Goal: Information Seeking & Learning: Learn about a topic

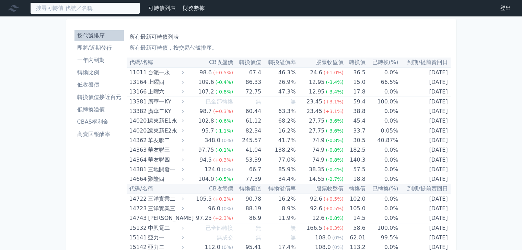
click at [108, 12] on input at bounding box center [85, 8] width 110 height 12
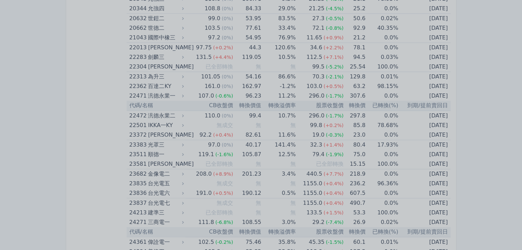
click at [61, 111] on div at bounding box center [261, 125] width 522 height 250
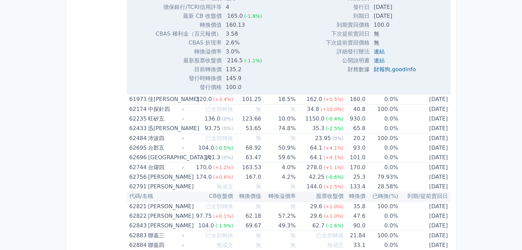
scroll to position [3225, 0]
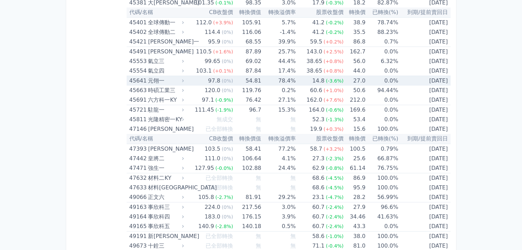
drag, startPoint x: 291, startPoint y: 217, endPoint x: 252, endPoint y: 210, distance: 39.4
click at [252, 212] on td "176.15" at bounding box center [247, 217] width 28 height 10
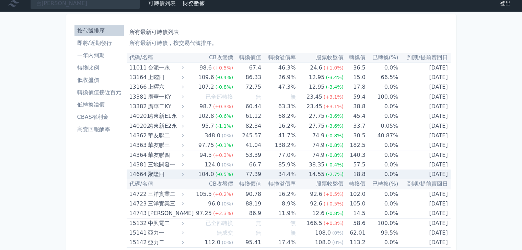
scroll to position [0, 0]
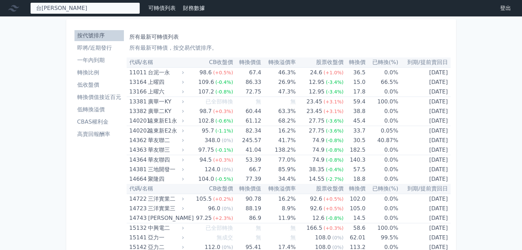
click at [107, 11] on div "台燿 62742 台燿二 62743 台燿三 62744 台燿四 170.0 +2.00%" at bounding box center [85, 8] width 110 height 12
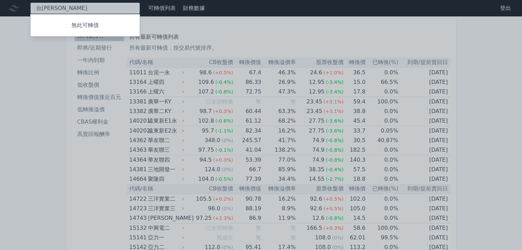
type input "台"
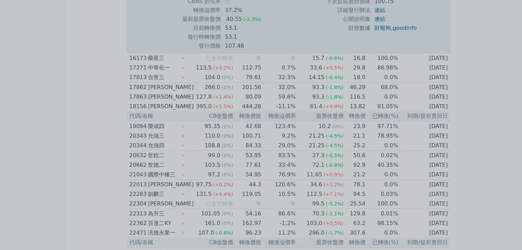
click at [92, 161] on div at bounding box center [261, 125] width 522 height 250
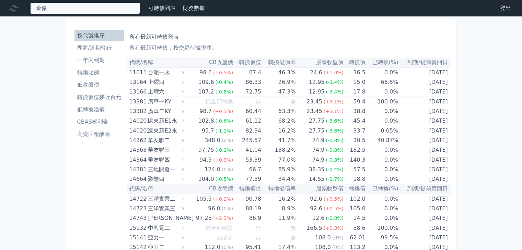
click at [89, 9] on div "金像 23682 金像電二 208.0 +17.00%" at bounding box center [85, 8] width 110 height 12
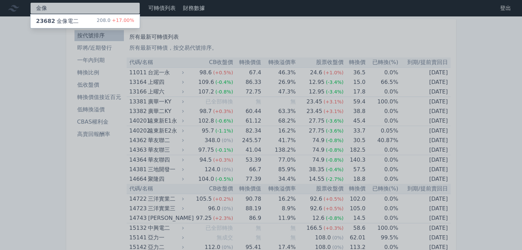
type input "金"
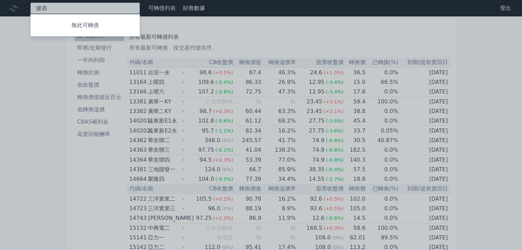
type input "健"
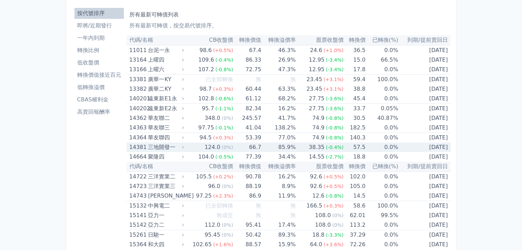
scroll to position [34, 0]
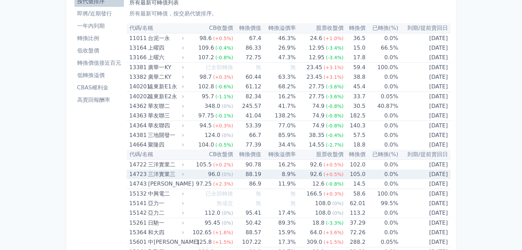
click at [180, 170] on div "三洋實業三" at bounding box center [165, 175] width 34 height 10
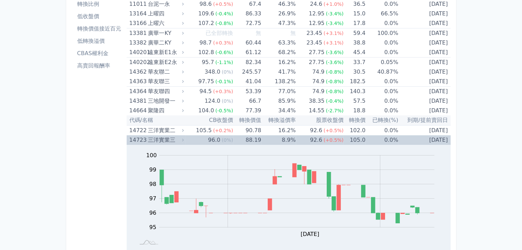
scroll to position [103, 0]
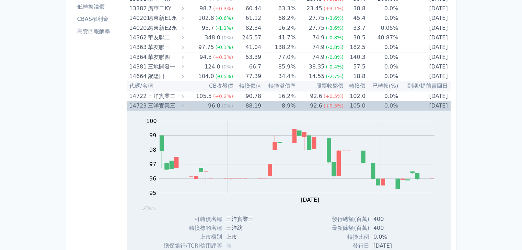
click at [187, 104] on td "96.0 (0%)" at bounding box center [209, 106] width 48 height 10
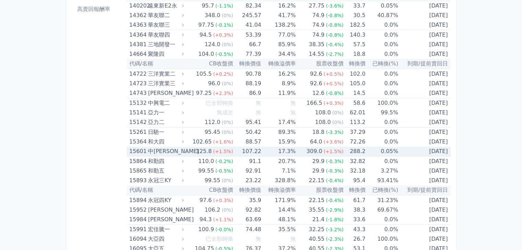
scroll to position [137, 0]
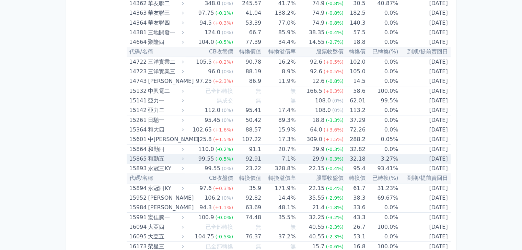
click at [201, 160] on div "99.55" at bounding box center [206, 159] width 19 height 10
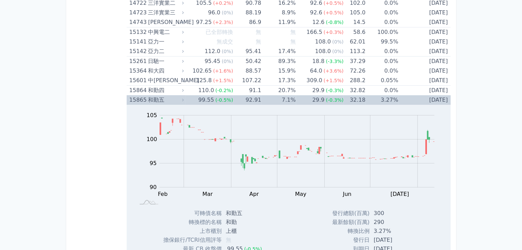
scroll to position [172, 0]
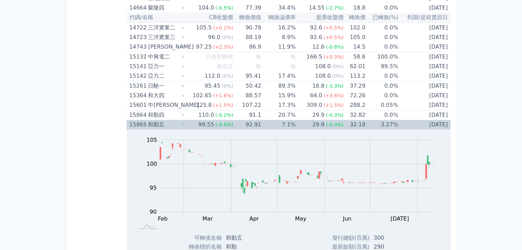
click at [202, 127] on div "99.55" at bounding box center [206, 125] width 19 height 10
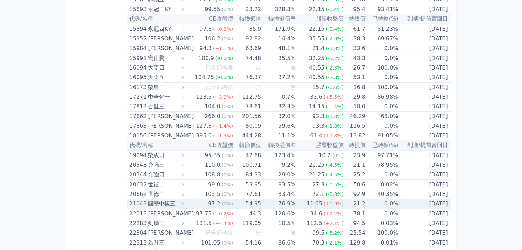
scroll to position [309, 0]
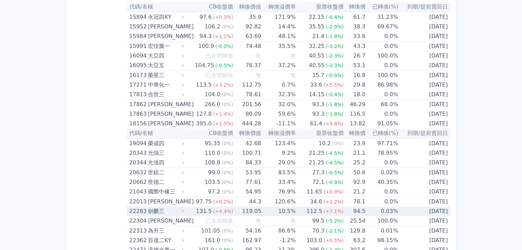
click at [260, 212] on td "119.05" at bounding box center [247, 212] width 28 height 10
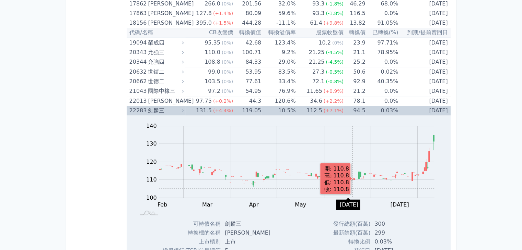
scroll to position [412, 0]
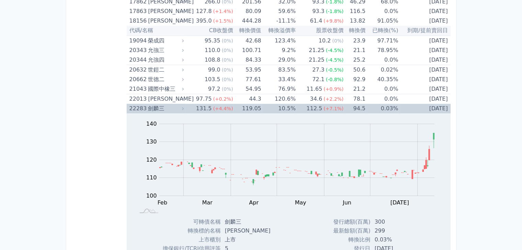
click at [363, 109] on td "94.5" at bounding box center [354, 109] width 22 height 10
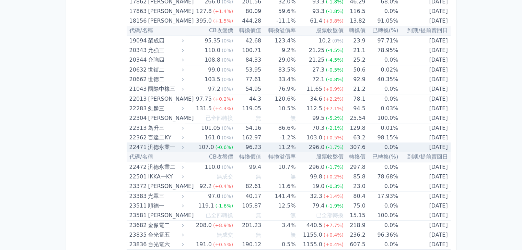
click at [285, 146] on td "11.2%" at bounding box center [278, 148] width 34 height 10
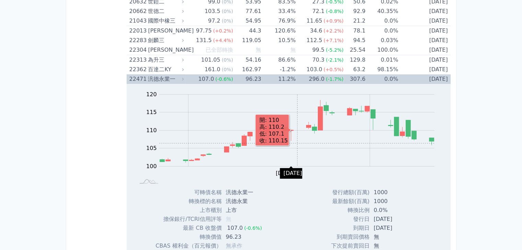
scroll to position [480, 0]
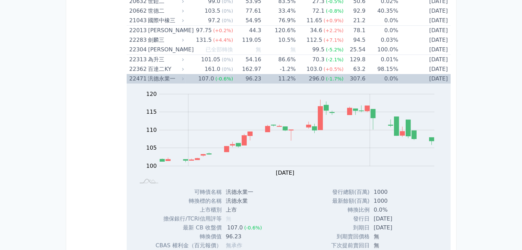
click at [269, 78] on td "11.2%" at bounding box center [278, 79] width 34 height 10
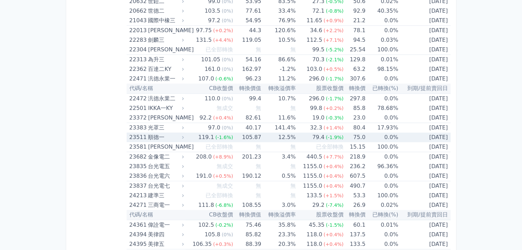
click at [279, 139] on td "12.5%" at bounding box center [278, 138] width 34 height 10
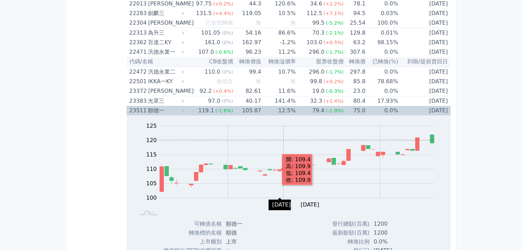
scroll to position [515, 0]
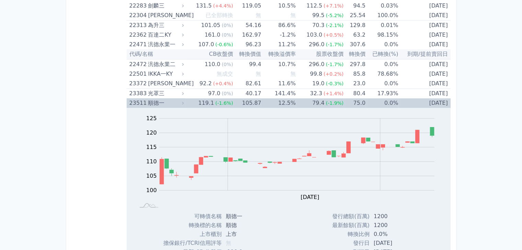
click at [220, 101] on span "(-1.6%)" at bounding box center [224, 103] width 18 height 5
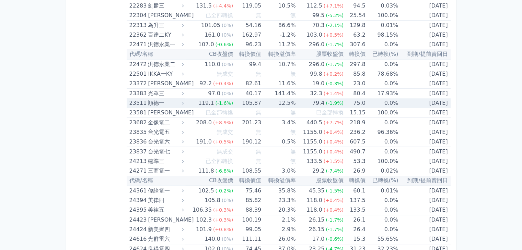
click at [233, 101] on td "105.87" at bounding box center [247, 103] width 28 height 10
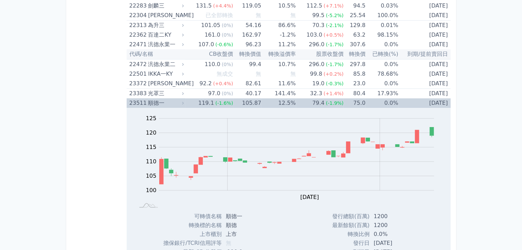
click at [254, 105] on td "105.87" at bounding box center [247, 103] width 28 height 10
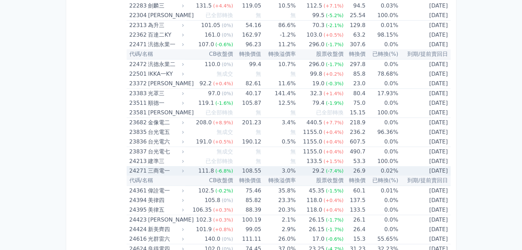
click at [269, 171] on td "3.0%" at bounding box center [278, 171] width 34 height 10
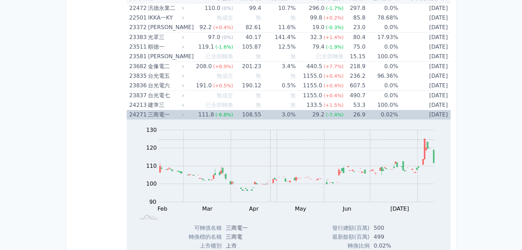
scroll to position [583, 0]
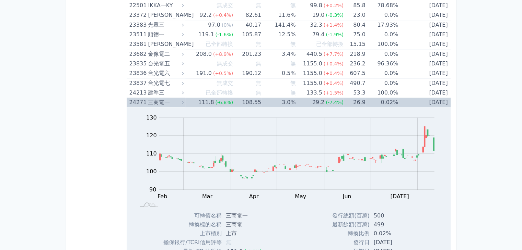
click at [267, 101] on td "3.0%" at bounding box center [278, 103] width 34 height 10
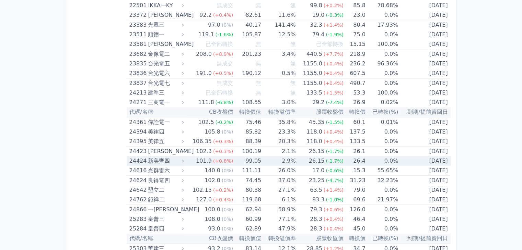
click at [262, 157] on td "2.9%" at bounding box center [278, 161] width 34 height 10
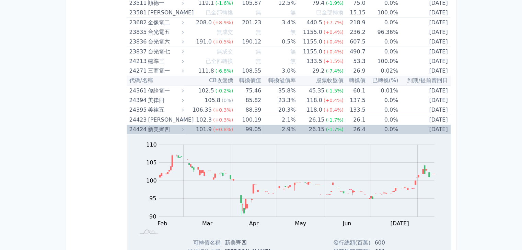
scroll to position [652, 0]
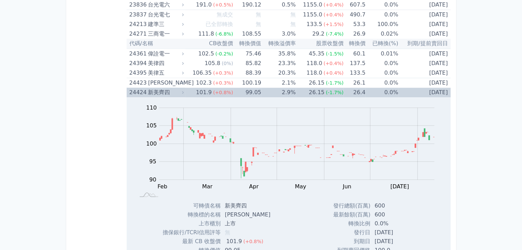
click at [245, 92] on td "99.05" at bounding box center [247, 93] width 28 height 10
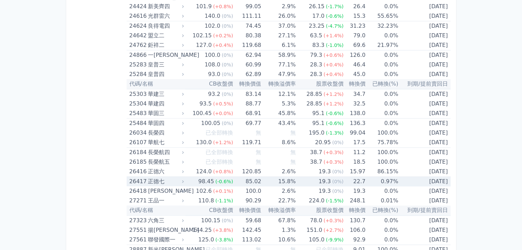
scroll to position [755, 0]
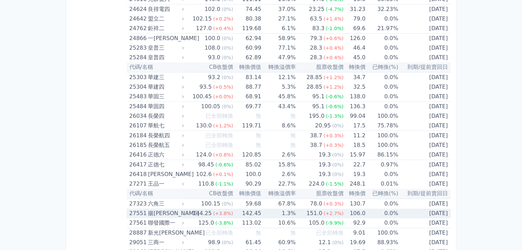
click at [258, 210] on td "142.45" at bounding box center [247, 214] width 28 height 10
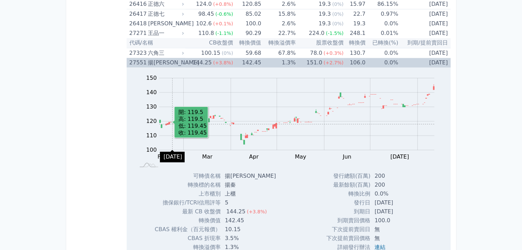
scroll to position [926, 0]
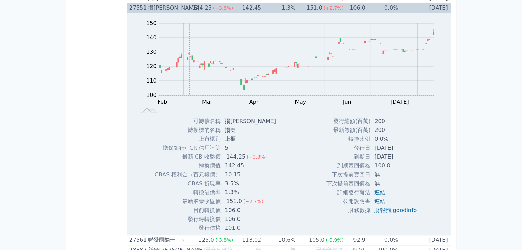
click at [189, 92] on rect "Chart" at bounding box center [296, 59] width 275 height 72
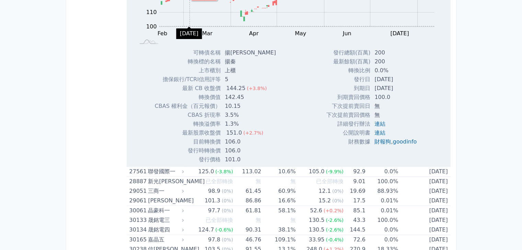
scroll to position [892, 0]
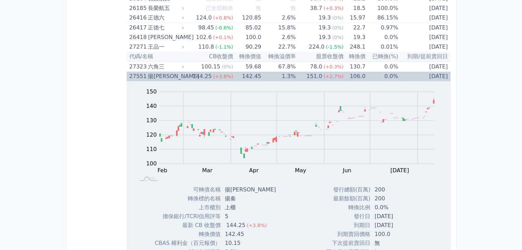
click at [289, 78] on td "1.3%" at bounding box center [278, 77] width 34 height 10
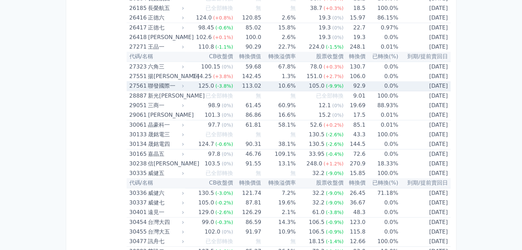
click at [239, 85] on td "113.02" at bounding box center [247, 86] width 28 height 10
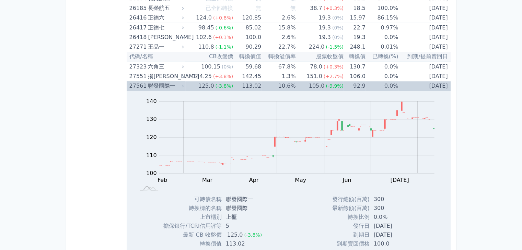
click at [239, 85] on td "113.02" at bounding box center [247, 86] width 28 height 10
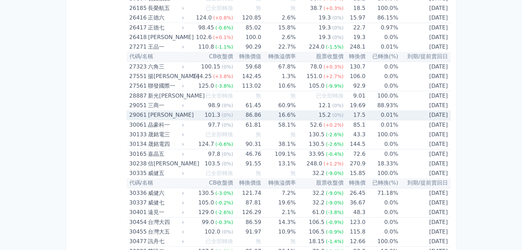
click at [243, 113] on td "86.86" at bounding box center [247, 115] width 28 height 10
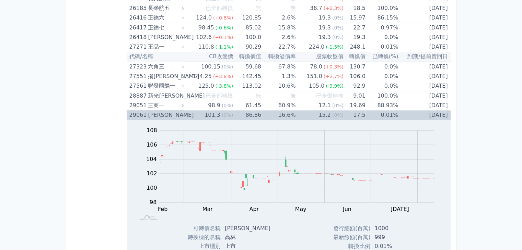
click at [243, 112] on td "86.86" at bounding box center [247, 115] width 28 height 10
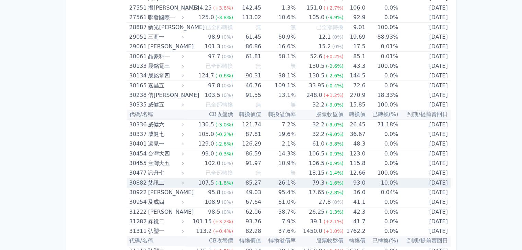
scroll to position [995, 0]
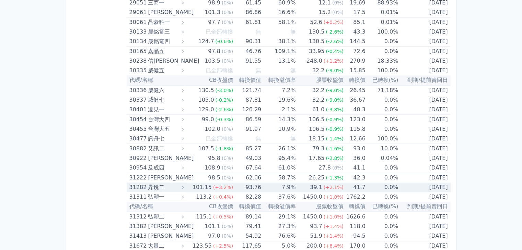
click at [278, 187] on td "7.9%" at bounding box center [278, 188] width 34 height 10
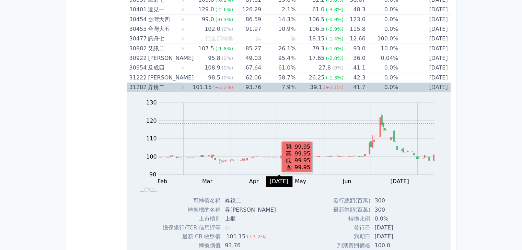
scroll to position [1098, 0]
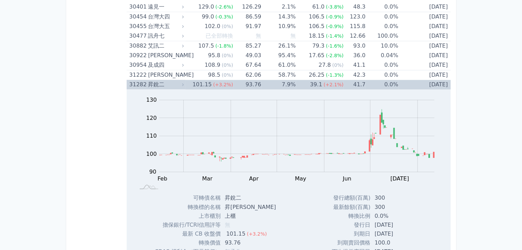
click at [305, 81] on td "39.1 (+2.1%)" at bounding box center [320, 85] width 48 height 10
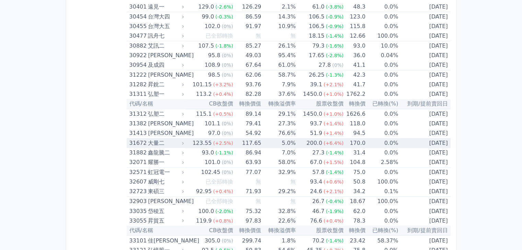
click at [244, 140] on td "117.65" at bounding box center [247, 144] width 28 height 10
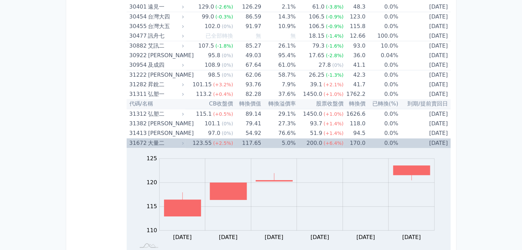
scroll to position [1132, 0]
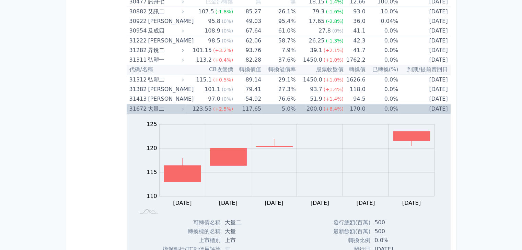
click at [231, 109] on div "(+2.5%)" at bounding box center [223, 109] width 20 height 10
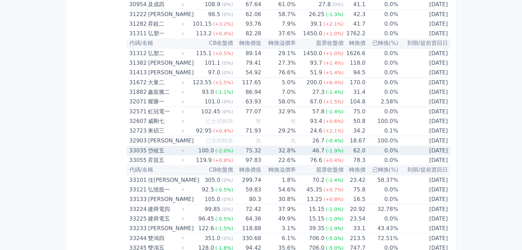
scroll to position [1201, 0]
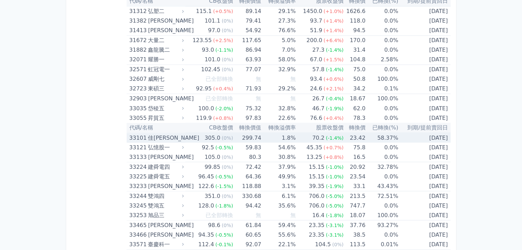
click at [234, 135] on td "299.74" at bounding box center [247, 138] width 28 height 10
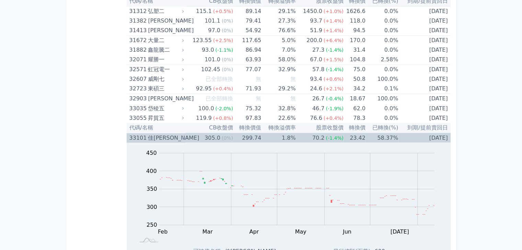
click at [234, 135] on td "299.74" at bounding box center [247, 138] width 28 height 10
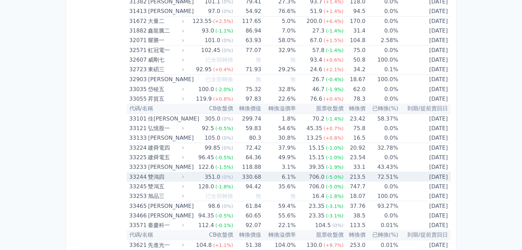
scroll to position [1235, 0]
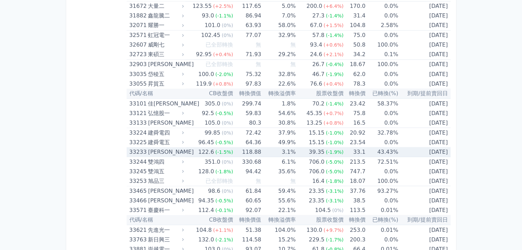
click at [257, 149] on td "118.88" at bounding box center [247, 152] width 28 height 10
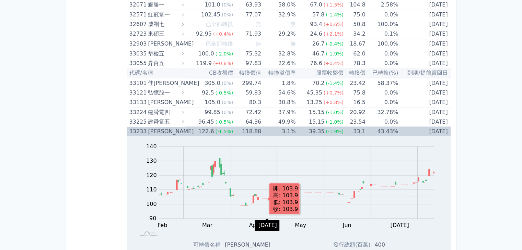
scroll to position [1269, 0]
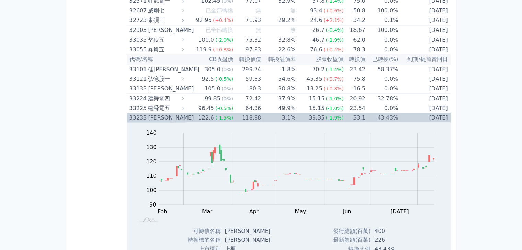
click at [184, 116] on icon at bounding box center [182, 117] width 5 height 5
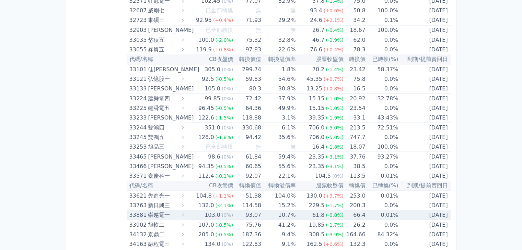
click at [235, 213] on td "93.07" at bounding box center [247, 215] width 28 height 10
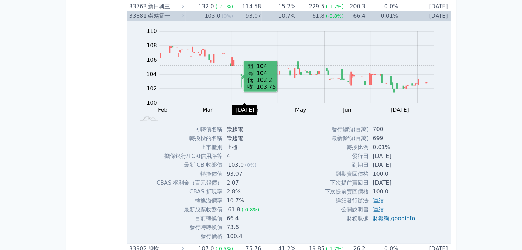
scroll to position [1407, 0]
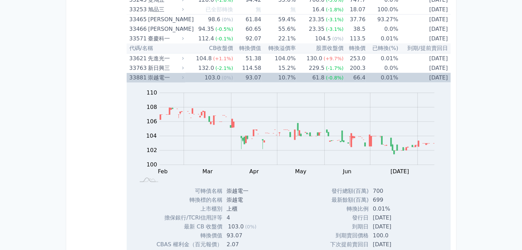
click at [182, 73] on div "崇越電一" at bounding box center [165, 78] width 34 height 10
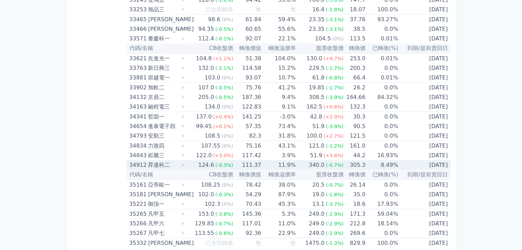
click at [188, 161] on td "124.6 (-0.3%)" at bounding box center [209, 166] width 48 height 10
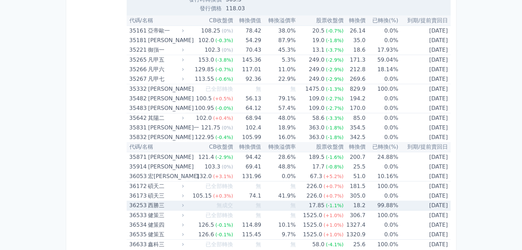
scroll to position [1818, 0]
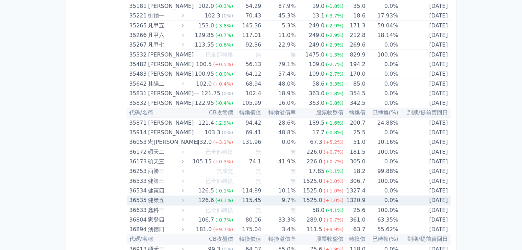
click at [256, 197] on td "115.45" at bounding box center [247, 201] width 28 height 10
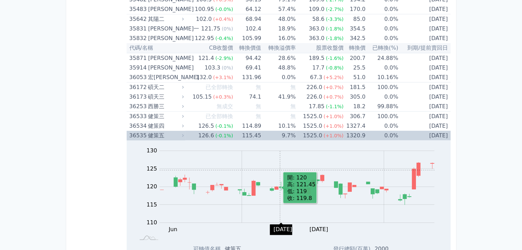
scroll to position [1887, 0]
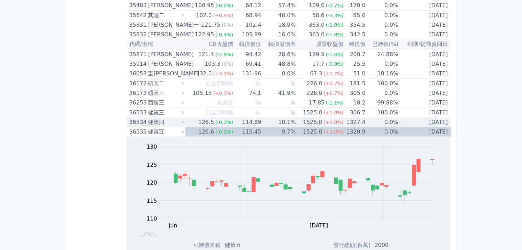
click at [214, 118] on div "126.5" at bounding box center [206, 123] width 19 height 10
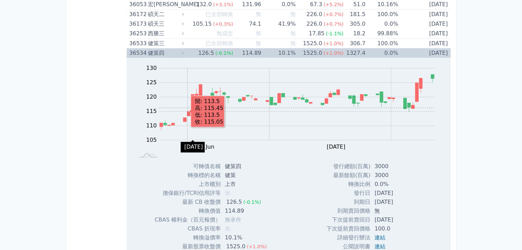
scroll to position [1955, 0]
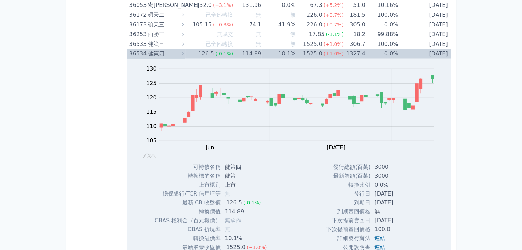
click at [156, 49] on div "健策四" at bounding box center [165, 54] width 34 height 10
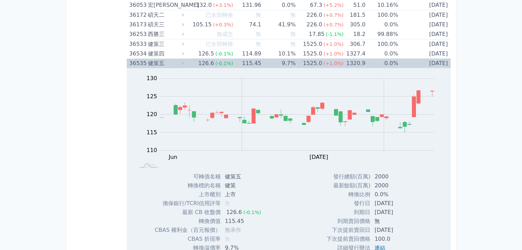
click at [156, 59] on div "健策五" at bounding box center [165, 64] width 34 height 10
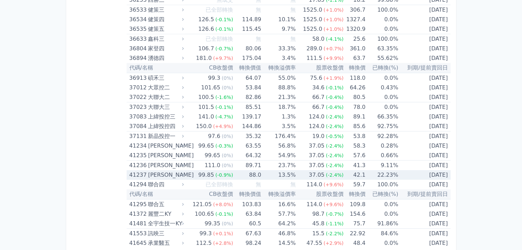
scroll to position [2024, 0]
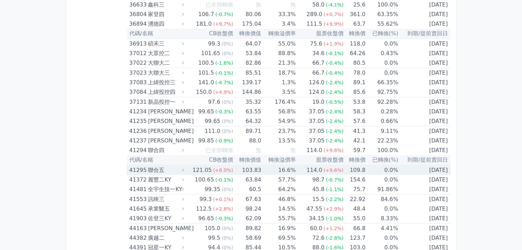
click at [247, 167] on td "103.83" at bounding box center [247, 170] width 28 height 10
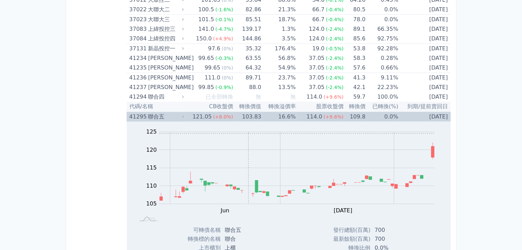
scroll to position [2093, 0]
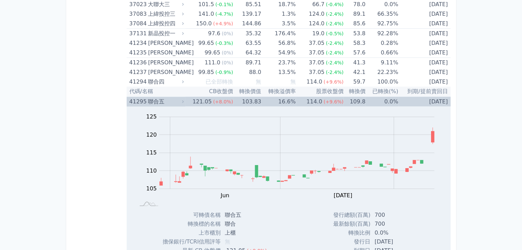
click at [246, 97] on td "103.83" at bounding box center [247, 102] width 28 height 10
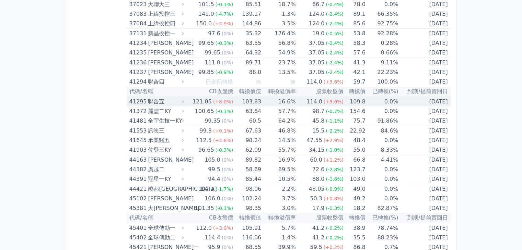
click at [237, 98] on td "103.83" at bounding box center [247, 102] width 28 height 10
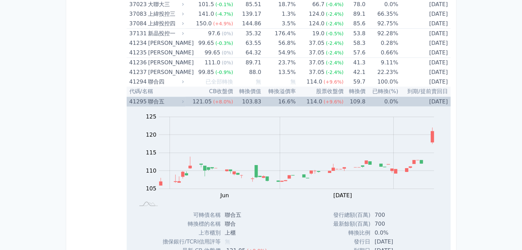
click at [237, 98] on td "103.83" at bounding box center [247, 102] width 28 height 10
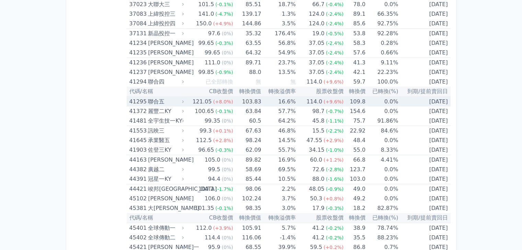
click at [240, 97] on td "103.83" at bounding box center [247, 102] width 28 height 10
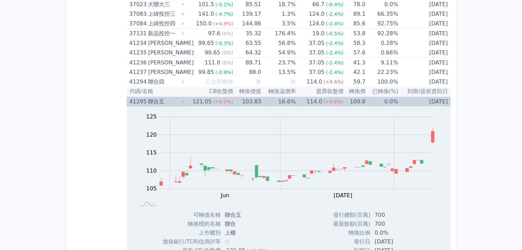
click at [240, 97] on td "103.83" at bounding box center [247, 102] width 28 height 10
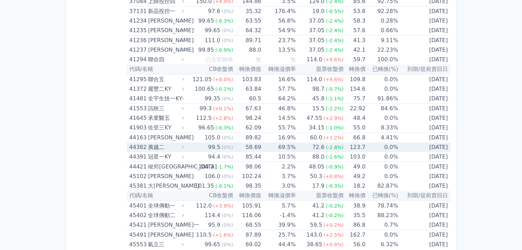
scroll to position [2127, 0]
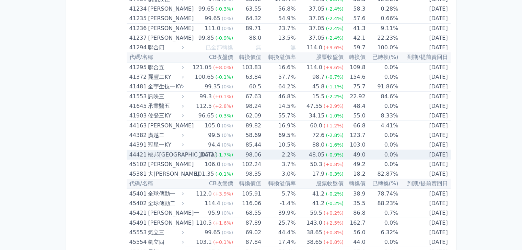
click at [266, 150] on td "2.2%" at bounding box center [278, 155] width 34 height 10
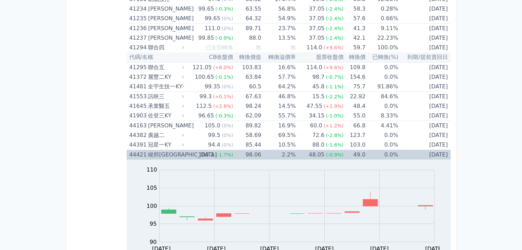
click at [266, 150] on td "2.2%" at bounding box center [278, 155] width 34 height 10
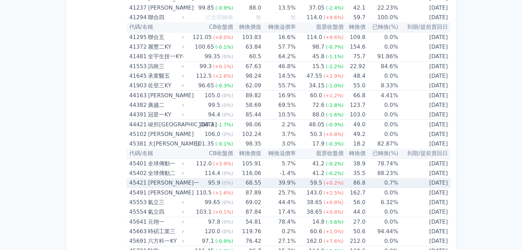
scroll to position [2161, 0]
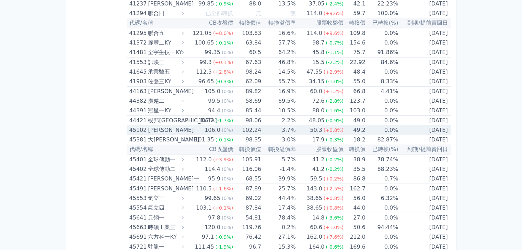
click at [276, 126] on td "3.7%" at bounding box center [278, 131] width 34 height 10
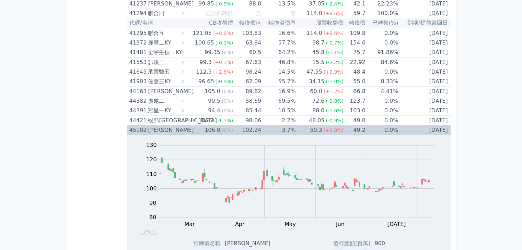
click at [276, 126] on td "3.7%" at bounding box center [278, 131] width 34 height 10
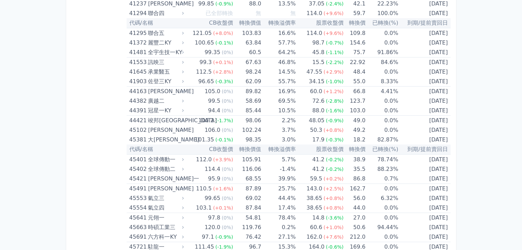
drag, startPoint x: 481, startPoint y: 153, endPoint x: 450, endPoint y: 166, distance: 33.2
click at [481, 153] on div "可轉債列表 財務數據 可轉債列表 財務數據 登出 登出 按代號排序 即將/近期發行 一年內到期 轉換比例 低收盤價 轉換價值接近百元 低轉換溢價" at bounding box center [261, 93] width 522 height 4508
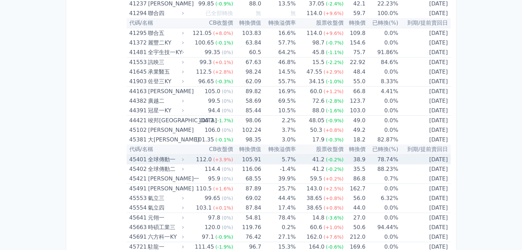
click at [202, 157] on div "112.0" at bounding box center [204, 160] width 19 height 10
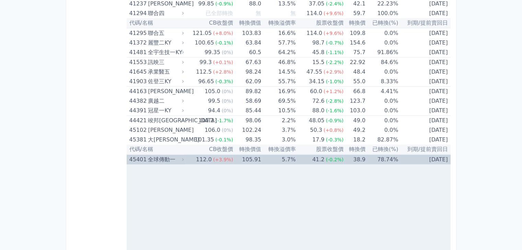
click at [202, 157] on div "112.0" at bounding box center [204, 160] width 19 height 10
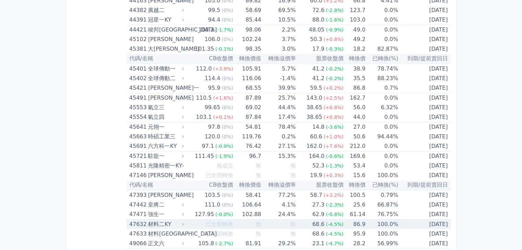
scroll to position [2264, 0]
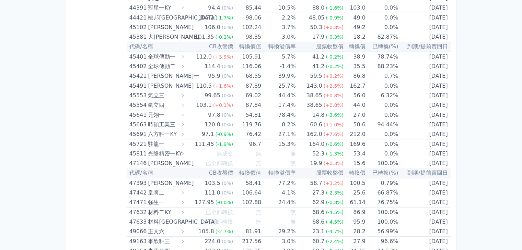
click at [201, 188] on td "111.0 (0%)" at bounding box center [209, 193] width 48 height 10
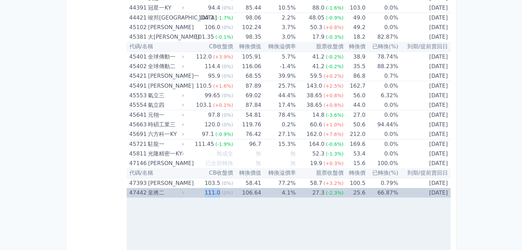
click at [201, 188] on td "111.0 (0%)" at bounding box center [209, 193] width 48 height 10
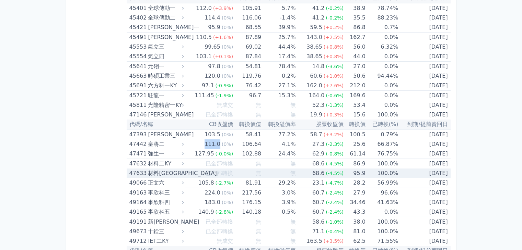
scroll to position [2333, 0]
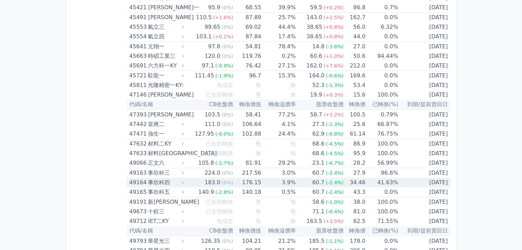
click at [208, 179] on div "183.0" at bounding box center [212, 183] width 19 height 10
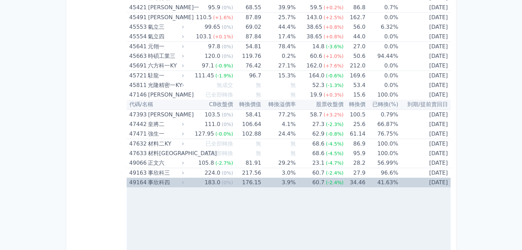
click at [208, 179] on div "183.0" at bounding box center [212, 183] width 19 height 10
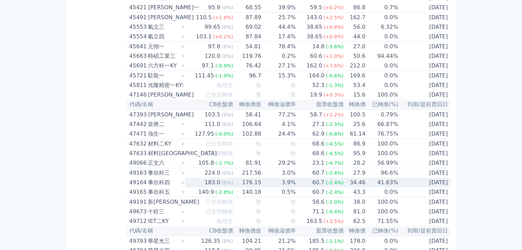
click at [209, 171] on div "224.0" at bounding box center [212, 173] width 19 height 10
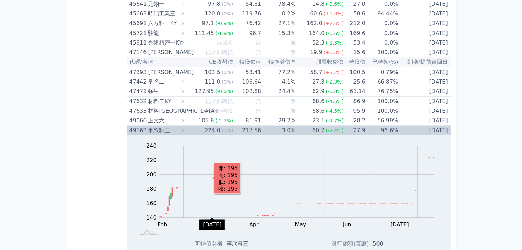
scroll to position [2401, 0]
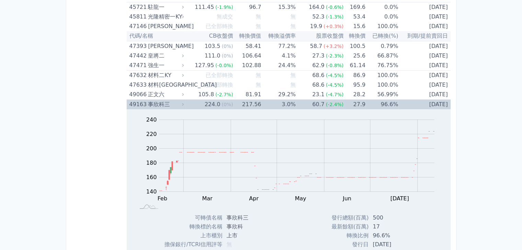
click at [190, 100] on td "224.0 (0%)" at bounding box center [209, 105] width 48 height 10
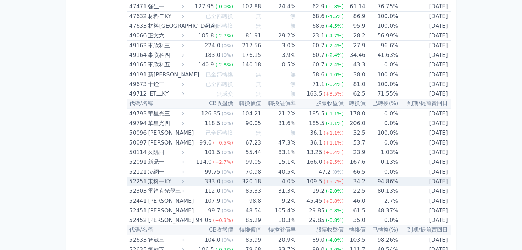
scroll to position [2470, 0]
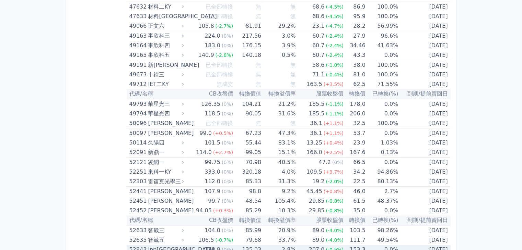
click at [239, 245] on td "135.03" at bounding box center [247, 250] width 28 height 10
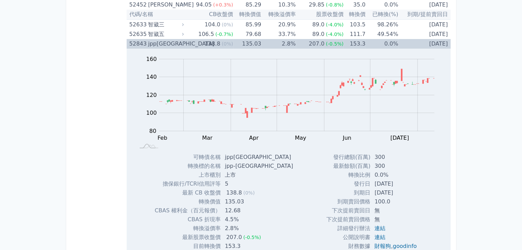
scroll to position [2676, 0]
click at [231, 42] on span "(0%)" at bounding box center [227, 44] width 11 height 5
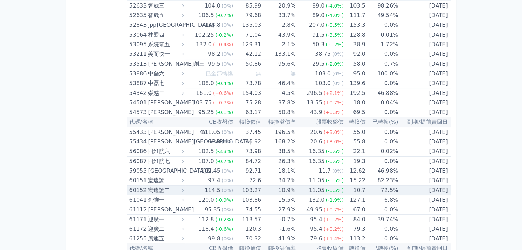
scroll to position [2710, 0]
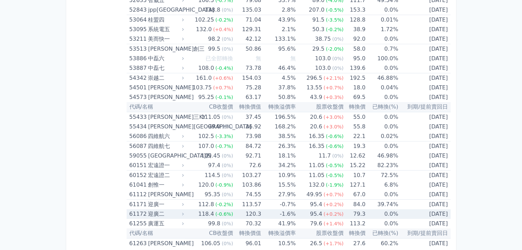
click at [274, 210] on td "-1.6%" at bounding box center [278, 215] width 34 height 10
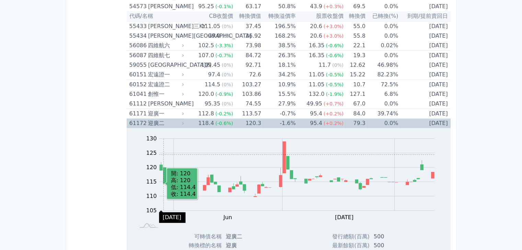
scroll to position [2813, 0]
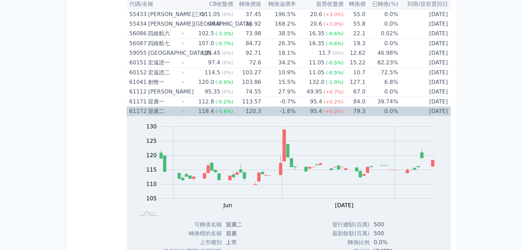
click at [168, 116] on div "Zoom Out 105 95 100 105 110 115 120 125 130 135 L May Jun [DATE] Aug Sep 開: 120…" at bounding box center [289, 168] width 324 height 104
click at [177, 107] on div "迎廣二" at bounding box center [165, 112] width 34 height 10
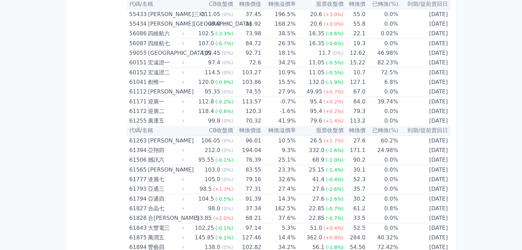
drag, startPoint x: 90, startPoint y: 225, endPoint x: 97, endPoint y: 223, distance: 7.8
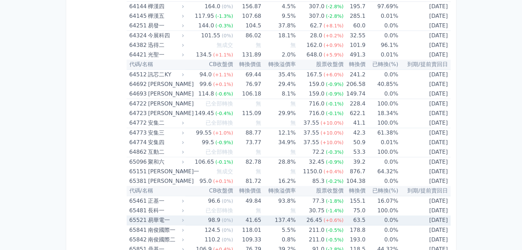
scroll to position [3293, 0]
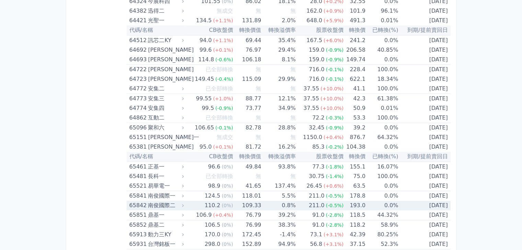
click at [233, 201] on td "109.33" at bounding box center [247, 206] width 28 height 10
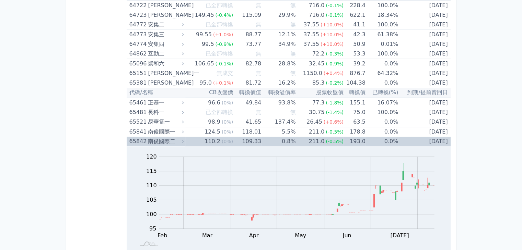
scroll to position [3362, 0]
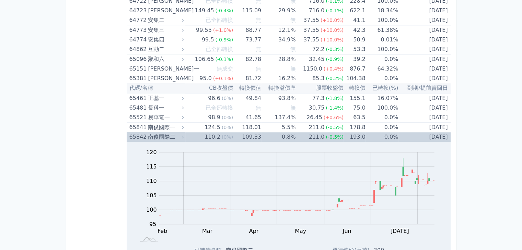
click at [188, 132] on td "110.2 (0%)" at bounding box center [209, 137] width 48 height 10
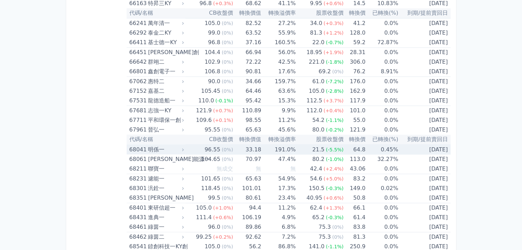
scroll to position [3568, 0]
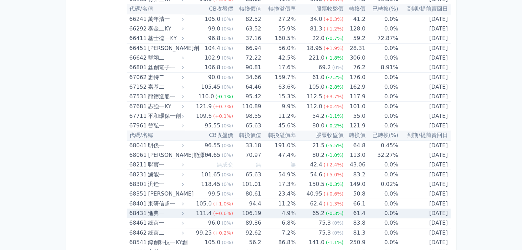
click at [216, 211] on span "(+0.6%)" at bounding box center [223, 213] width 20 height 5
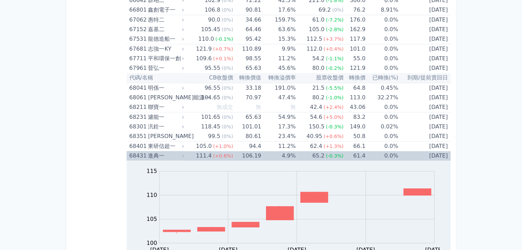
scroll to position [3671, 0]
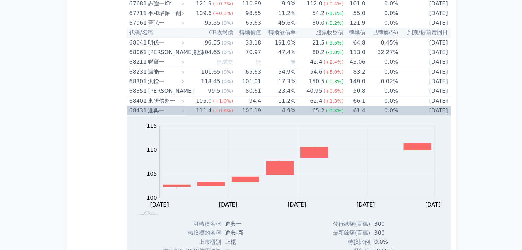
click at [237, 116] on div "Zoom Out 104 96 98 100 102 120 115 110 105 95 90 L [DATE] Aug [DATE] Aug [DATE]…" at bounding box center [289, 168] width 324 height 104
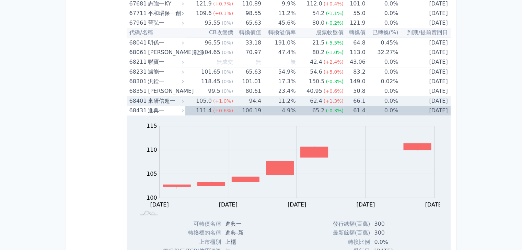
click at [244, 96] on td "94.4" at bounding box center [247, 101] width 28 height 10
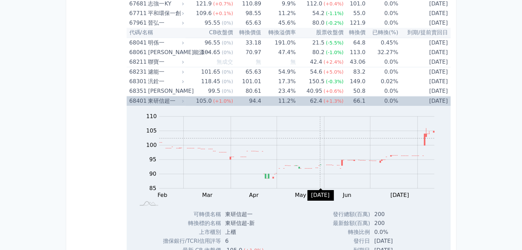
click at [320, 129] on rect "Chart" at bounding box center [296, 153] width 275 height 72
click at [269, 96] on td "11.2%" at bounding box center [278, 101] width 34 height 10
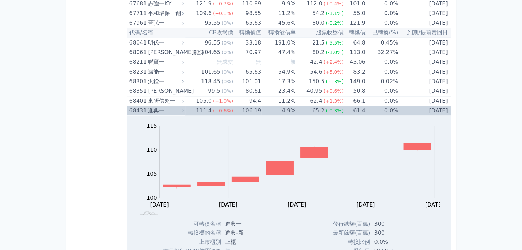
click at [213, 106] on div "111.4" at bounding box center [204, 111] width 19 height 10
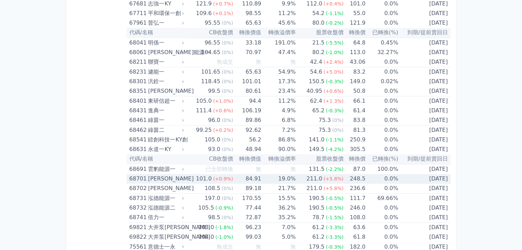
click at [278, 174] on td "19.0%" at bounding box center [278, 179] width 34 height 10
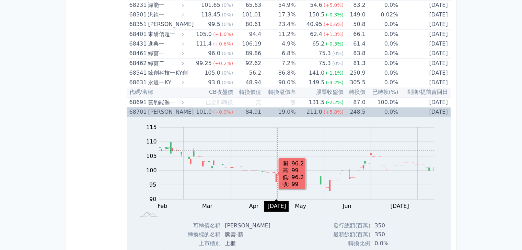
scroll to position [3739, 0]
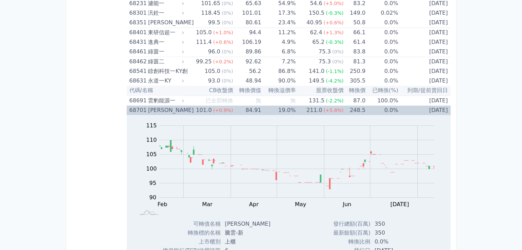
click at [254, 106] on td "84.91" at bounding box center [247, 111] width 28 height 10
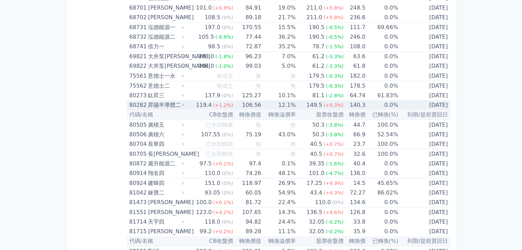
scroll to position [3842, 0]
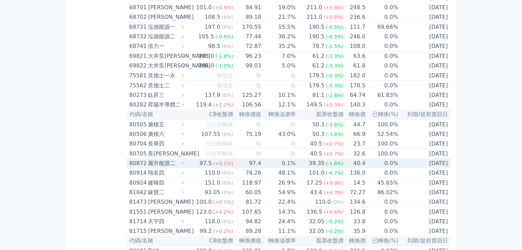
click at [305, 158] on td "39.35 (-1.6%)" at bounding box center [320, 163] width 48 height 10
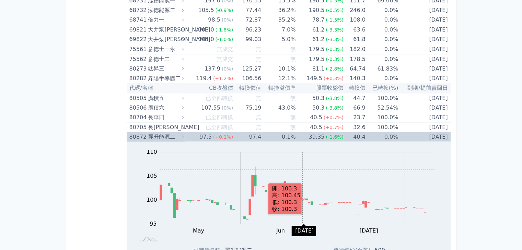
scroll to position [3877, 0]
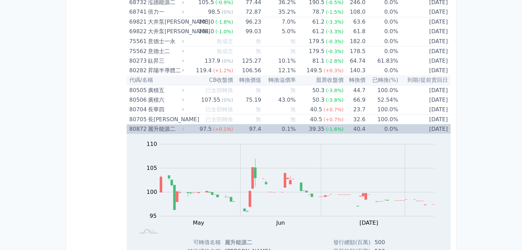
click at [228, 124] on div "(+0.1%)" at bounding box center [223, 129] width 20 height 10
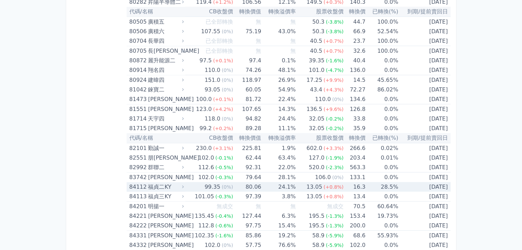
scroll to position [3945, 0]
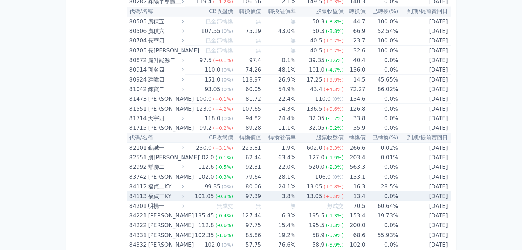
click at [251, 192] on td "97.39" at bounding box center [247, 197] width 28 height 10
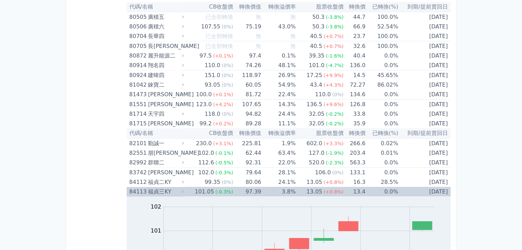
scroll to position [4014, 0]
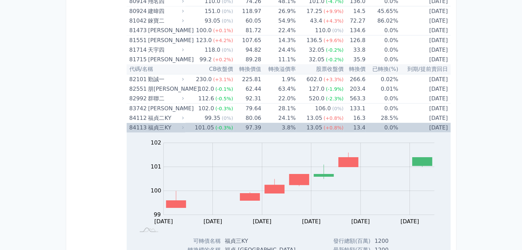
click at [279, 123] on td "3.8%" at bounding box center [278, 128] width 34 height 10
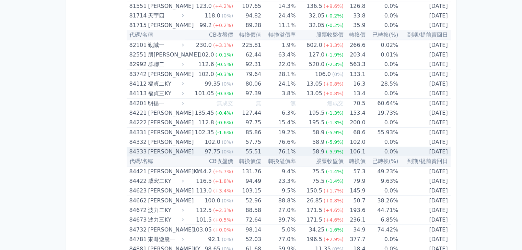
scroll to position [4082, 0]
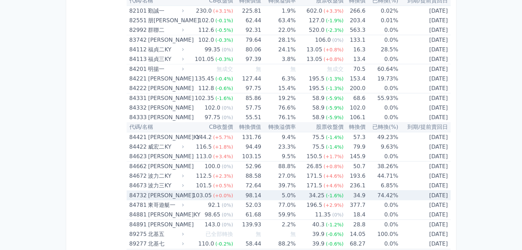
click at [235, 191] on td "98.14" at bounding box center [247, 196] width 28 height 10
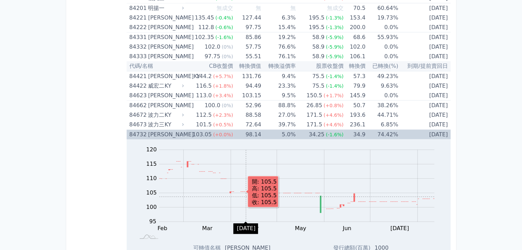
scroll to position [4151, 0]
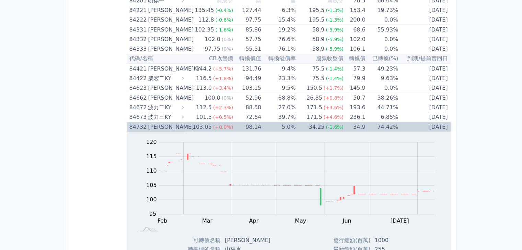
click at [239, 122] on td "98.14" at bounding box center [247, 127] width 28 height 10
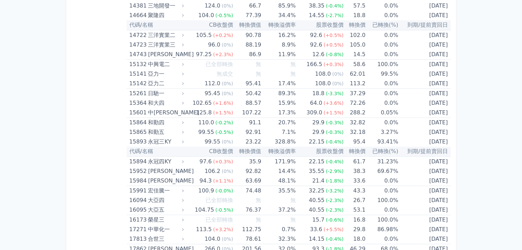
scroll to position [0, 0]
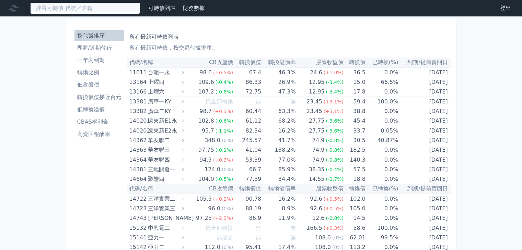
click at [103, 6] on input at bounding box center [85, 8] width 110 height 12
type input "豪"
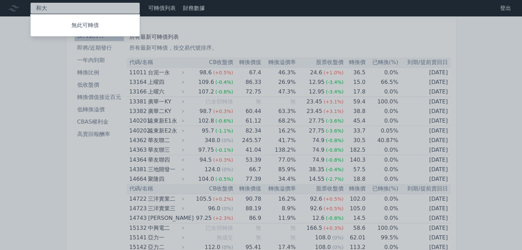
type input "和"
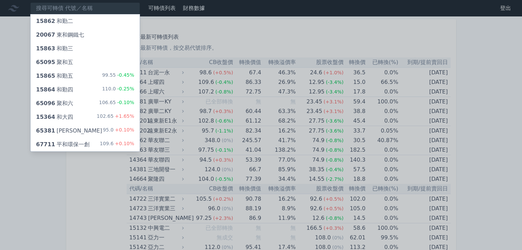
click at [91, 171] on div at bounding box center [261, 125] width 522 height 250
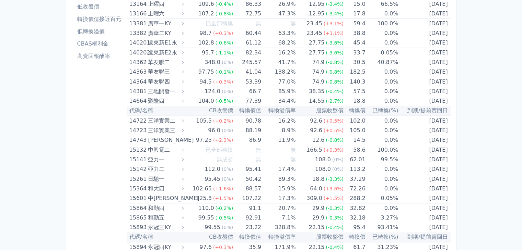
scroll to position [103, 0]
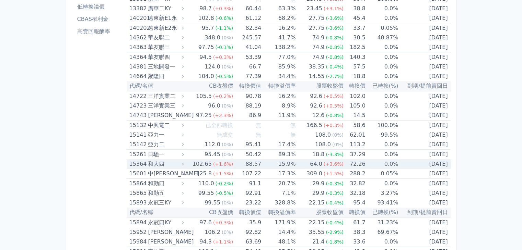
click at [203, 165] on div "102.65" at bounding box center [202, 165] width 22 height 10
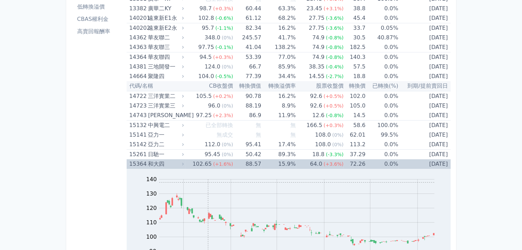
scroll to position [172, 0]
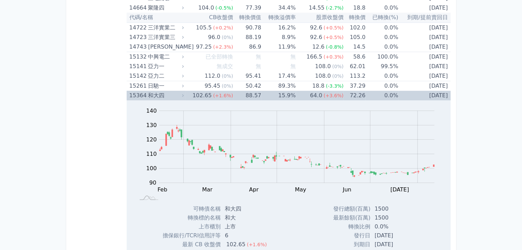
click at [282, 93] on td "15.9%" at bounding box center [278, 96] width 34 height 10
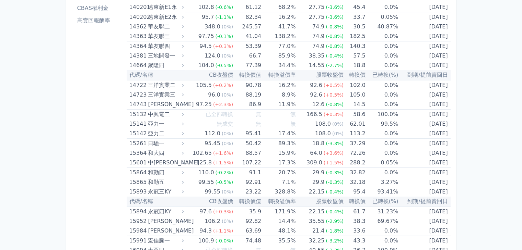
scroll to position [0, 0]
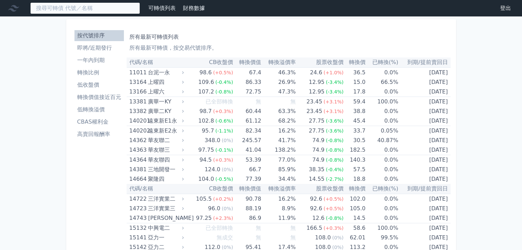
click at [80, 8] on input at bounding box center [85, 8] width 110 height 12
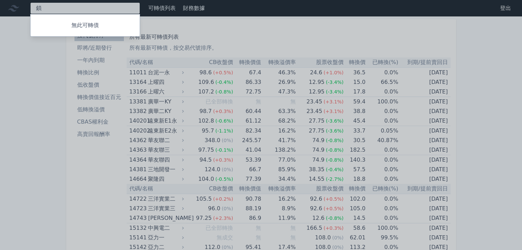
type input "所"
type input "廣"
type input "直"
type input "和"
type input "佳"
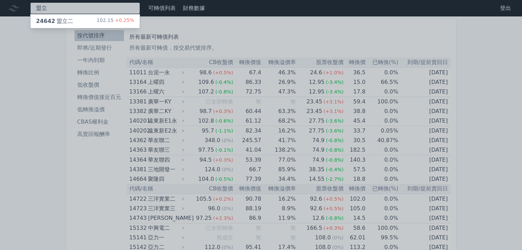
type input "盟立"
click at [77, 22] on div "24642 盟立二 102.15 +0.25%" at bounding box center [85, 21] width 109 height 14
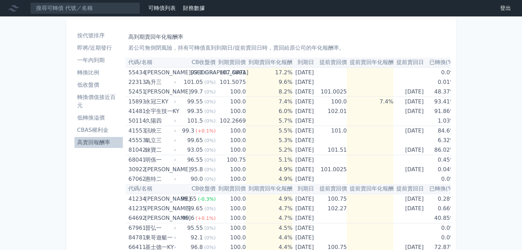
click at [94, 39] on li "按代號排序" at bounding box center [98, 36] width 49 height 8
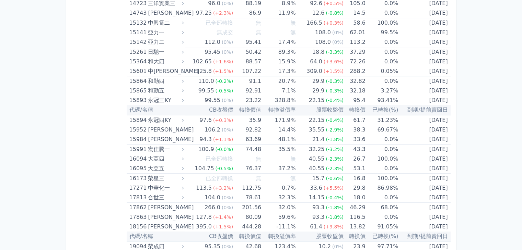
scroll to position [172, 0]
